Goal: Task Accomplishment & Management: Complete application form

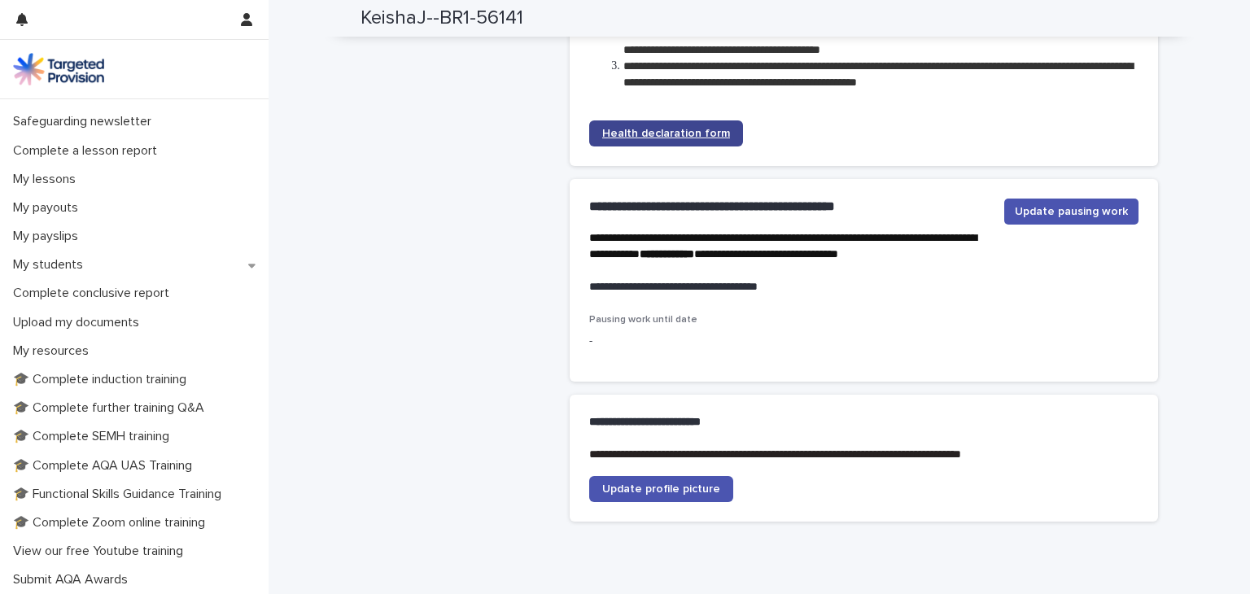
scroll to position [3826, 0]
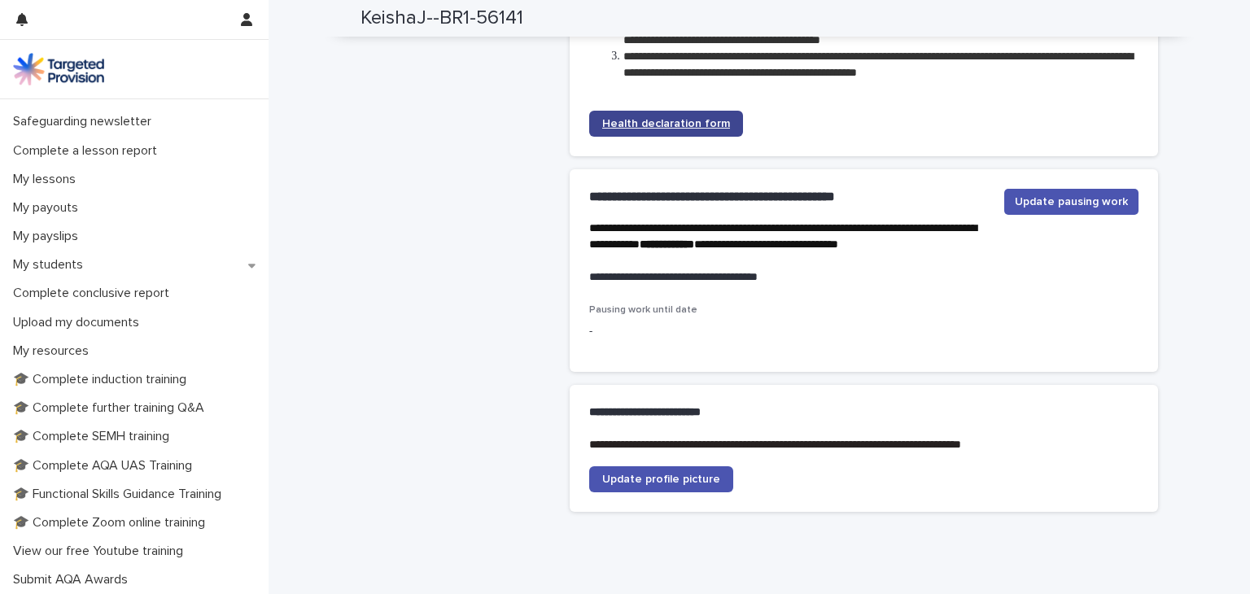
click at [688, 129] on span "Health declaration form" at bounding box center [666, 123] width 128 height 11
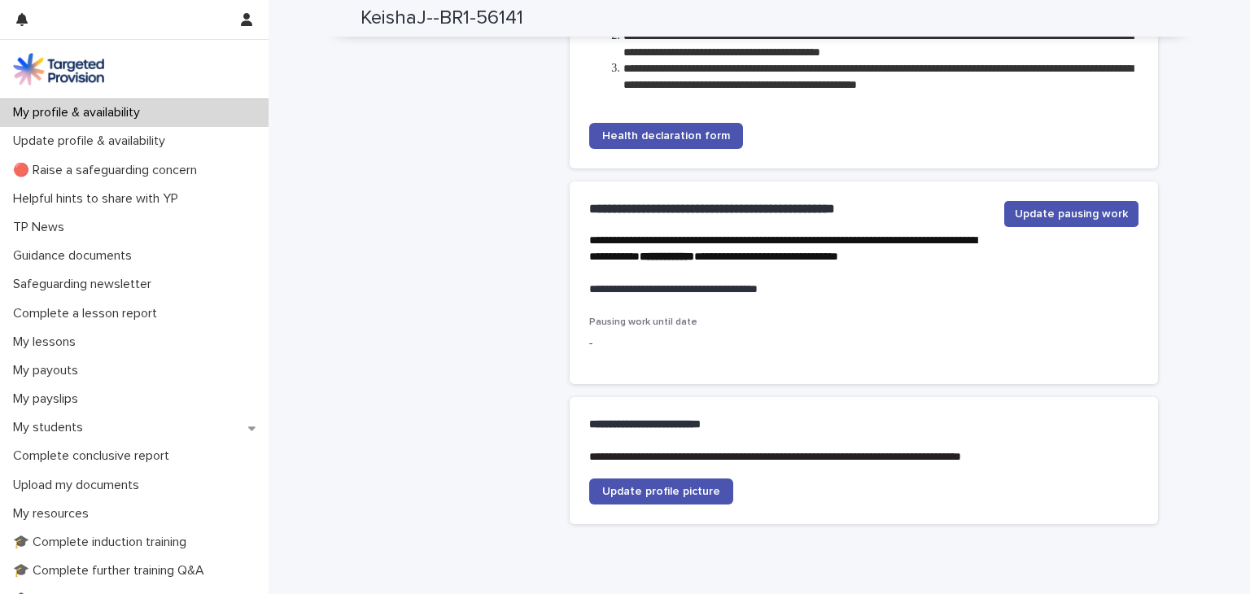
scroll to position [3917, 0]
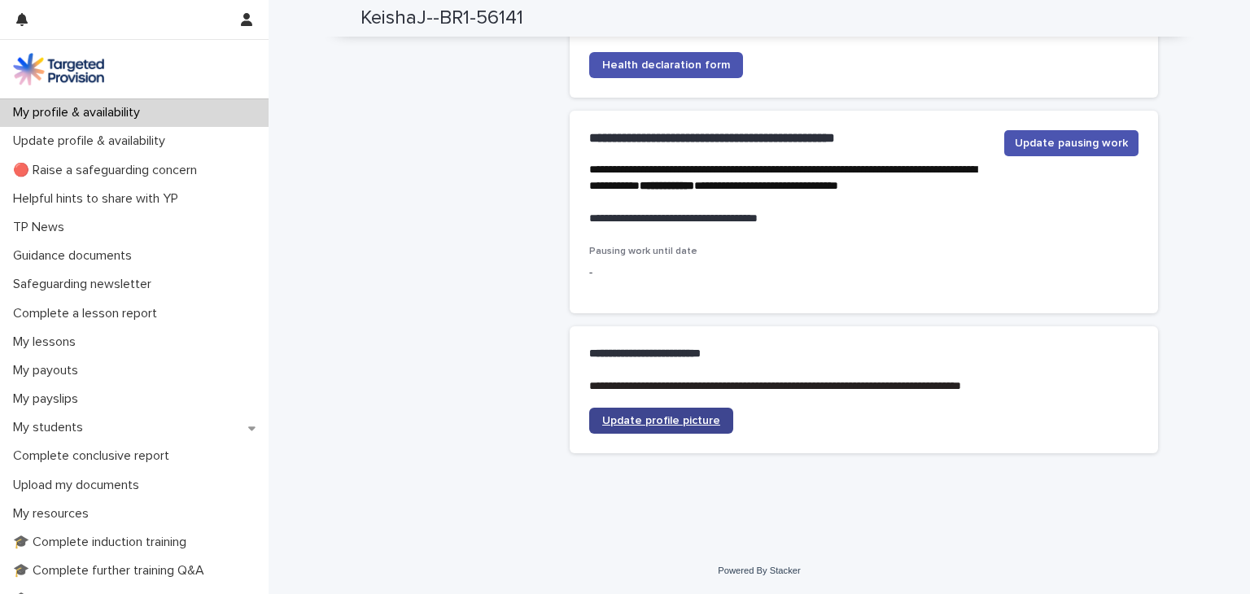
click at [697, 426] on span "Update profile picture" at bounding box center [661, 420] width 118 height 11
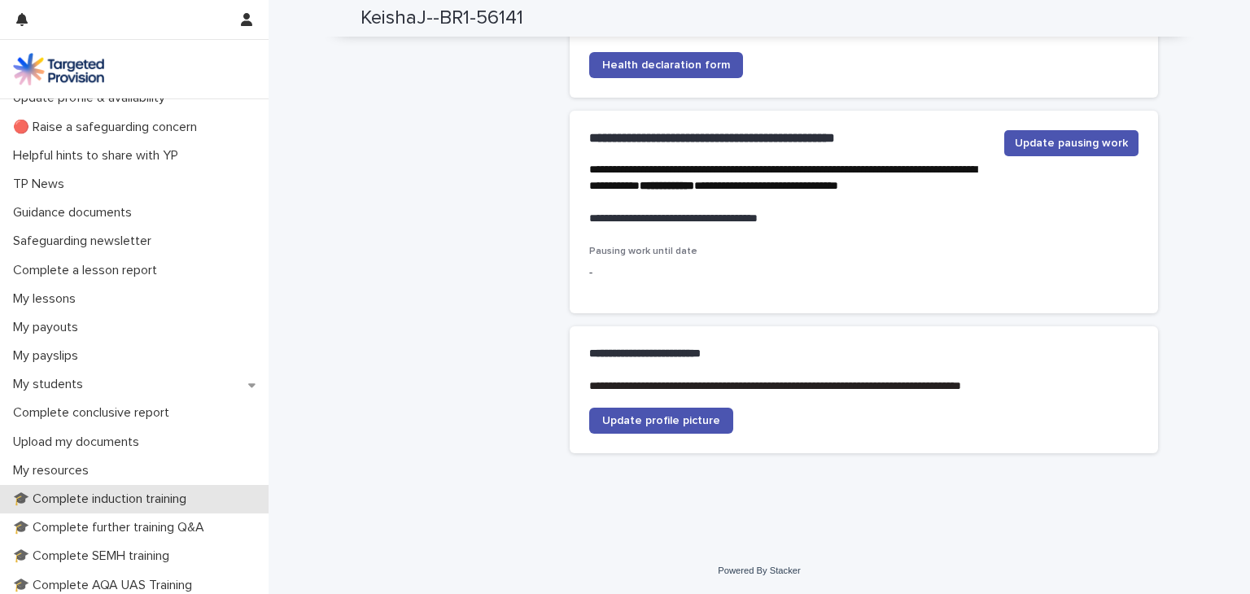
scroll to position [0, 0]
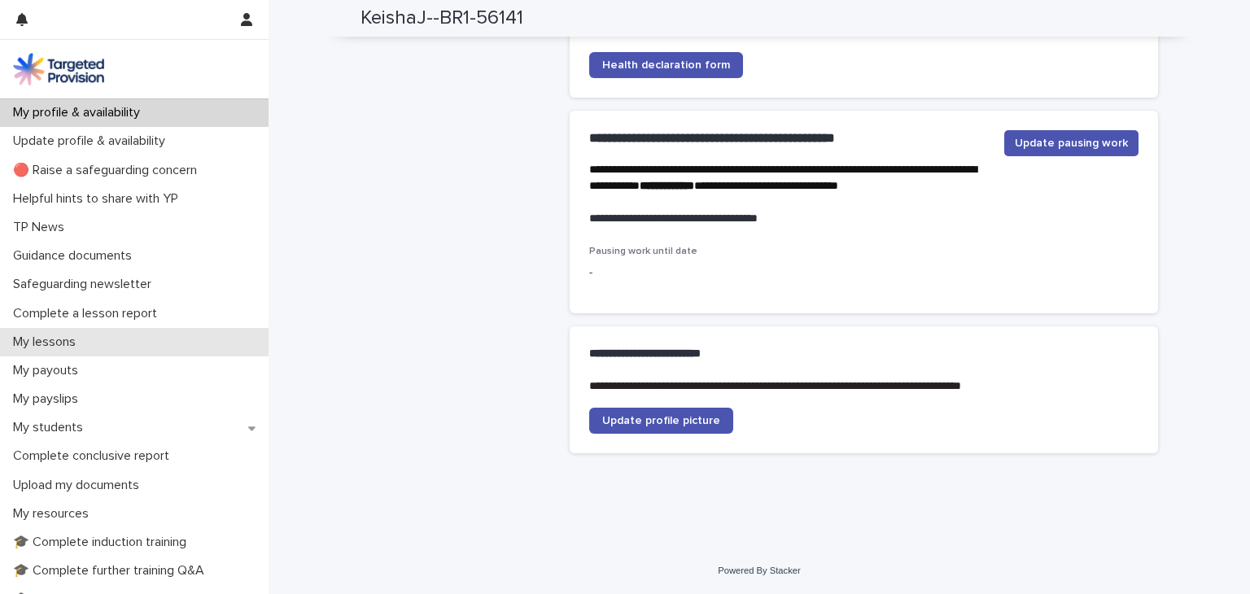
click at [120, 345] on div "My lessons" at bounding box center [134, 342] width 269 height 28
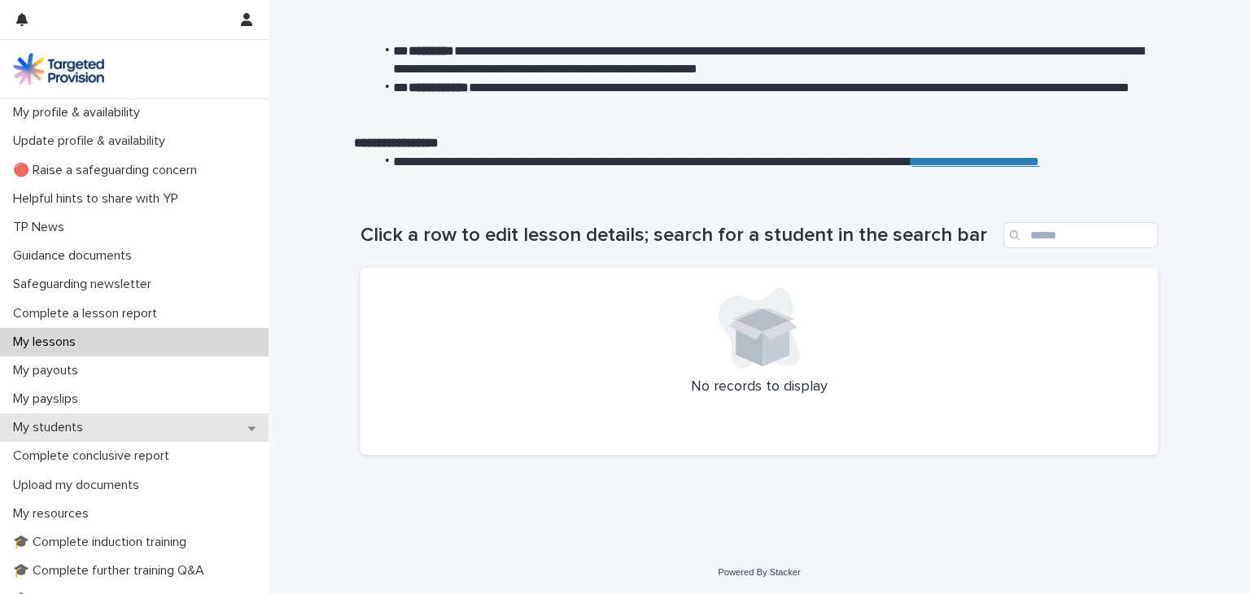
scroll to position [98, 0]
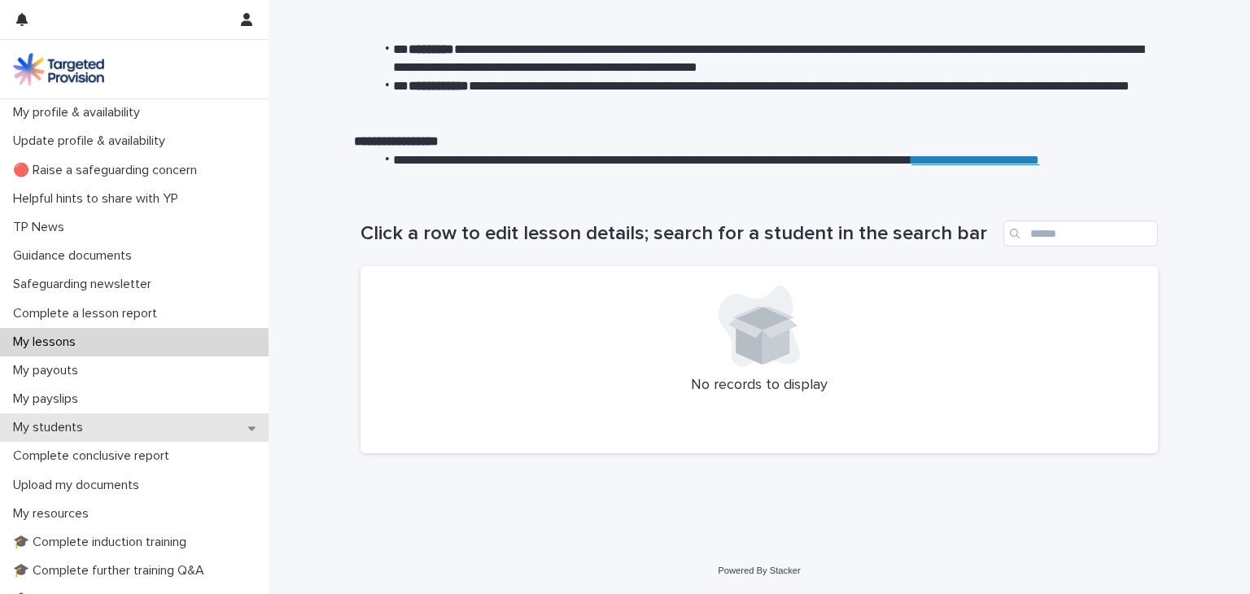
click at [85, 418] on div "My students" at bounding box center [134, 428] width 269 height 28
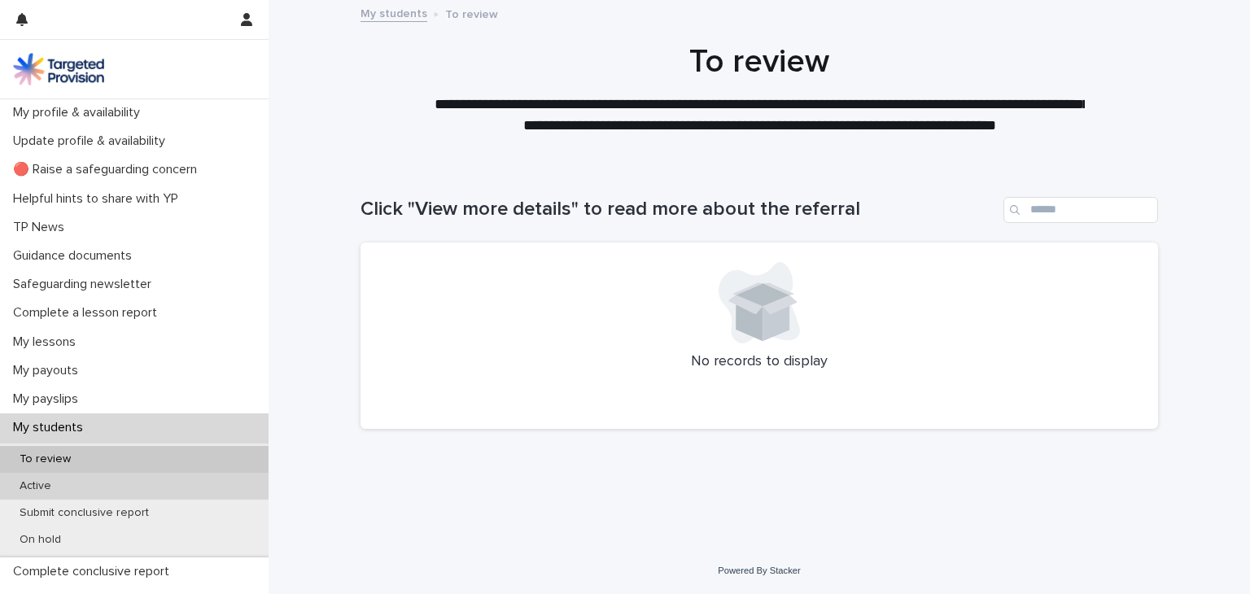
click at [73, 489] on div "Active" at bounding box center [134, 486] width 269 height 27
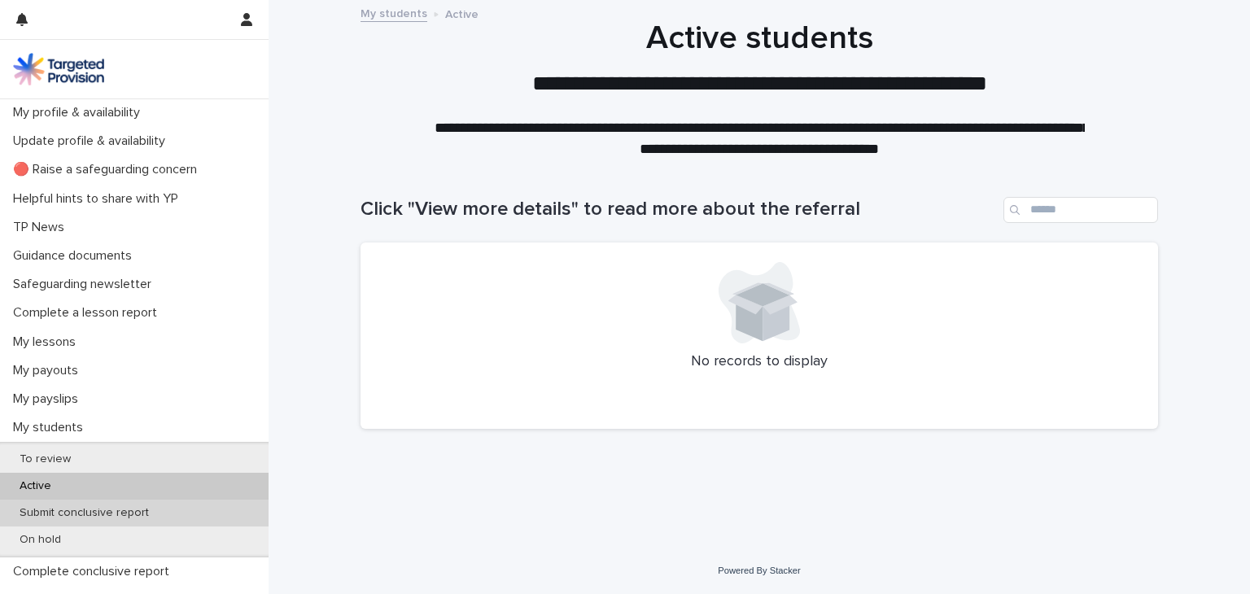
click at [77, 511] on p "Submit conclusive report" at bounding box center [84, 513] width 155 height 14
